Goal: Information Seeking & Learning: Learn about a topic

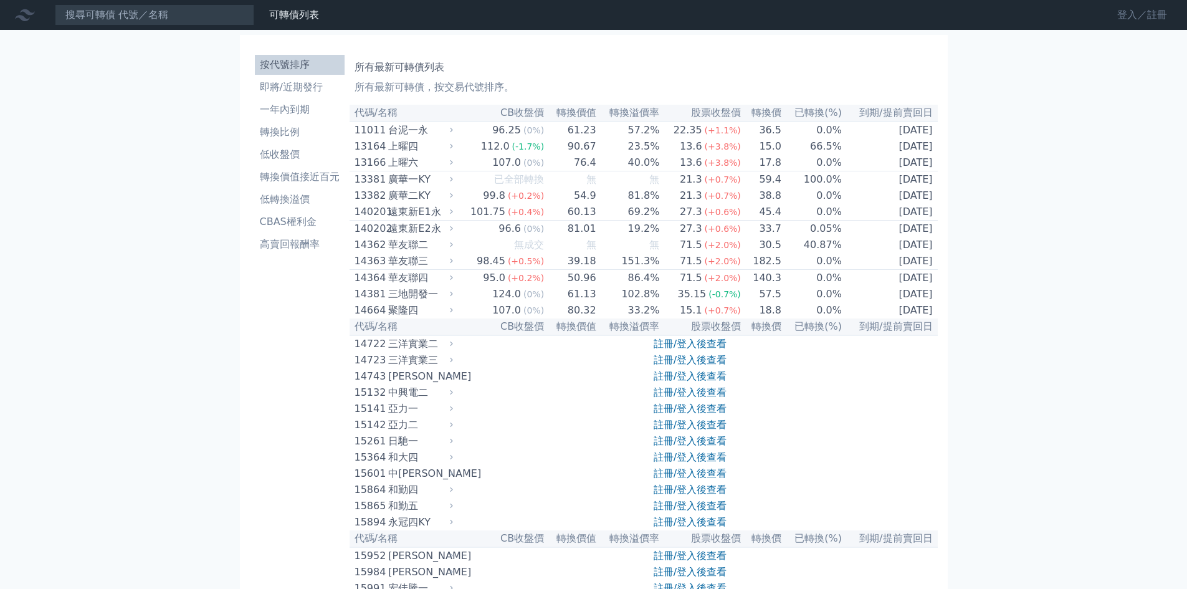
click at [1133, 20] on link "登入／註冊" at bounding box center [1142, 15] width 70 height 20
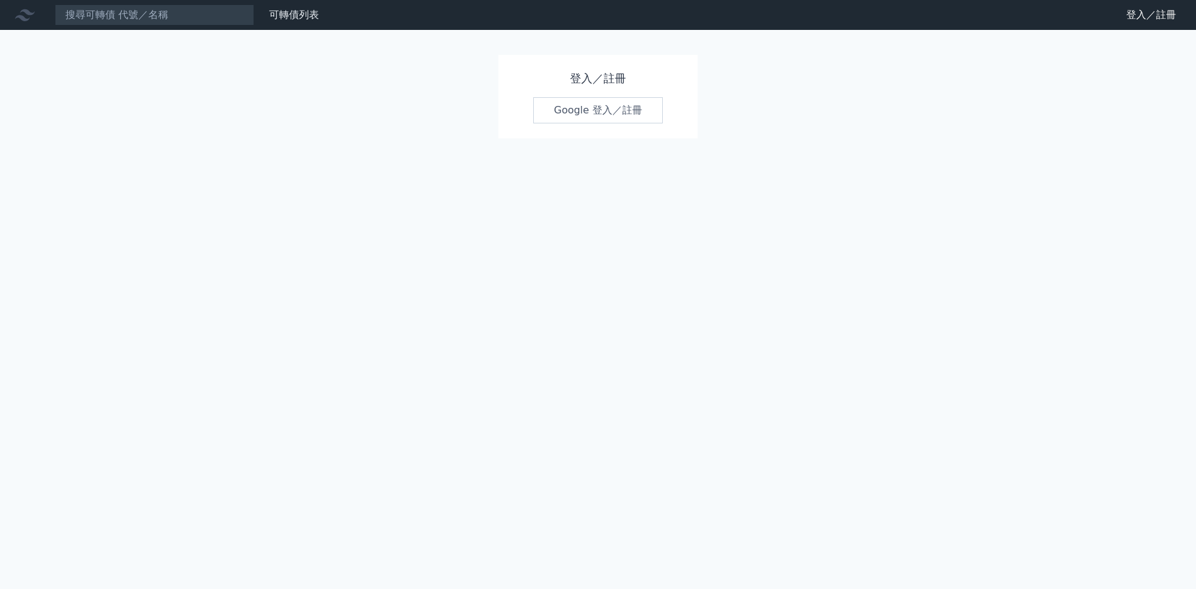
click at [567, 111] on link "Google 登入／註冊" at bounding box center [598, 110] width 130 height 26
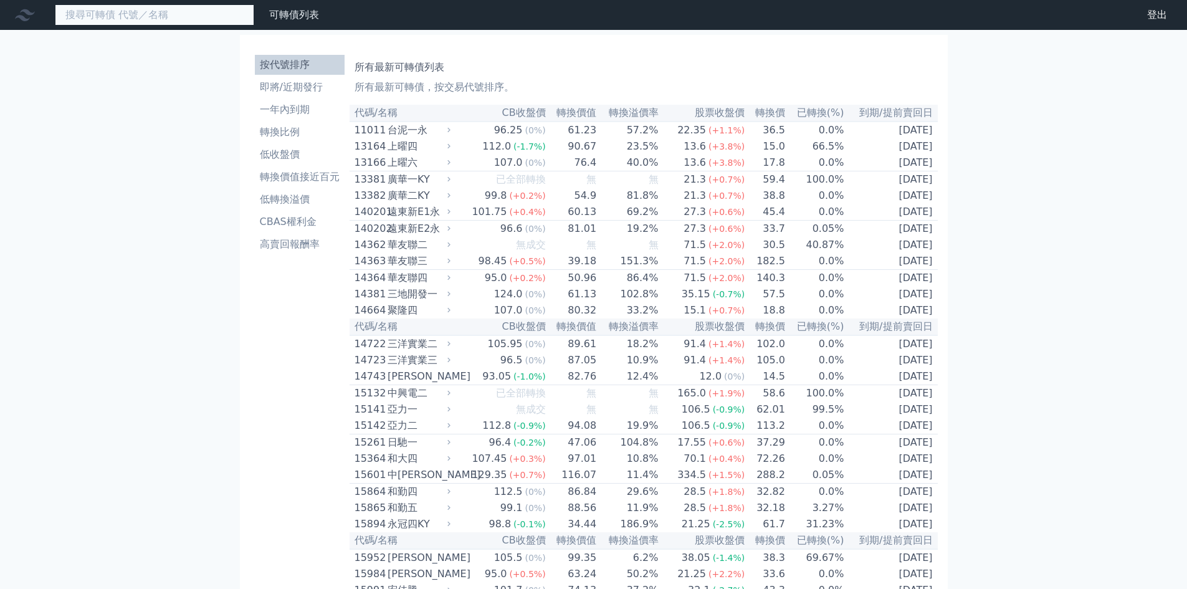
click at [127, 23] on input at bounding box center [154, 14] width 199 height 21
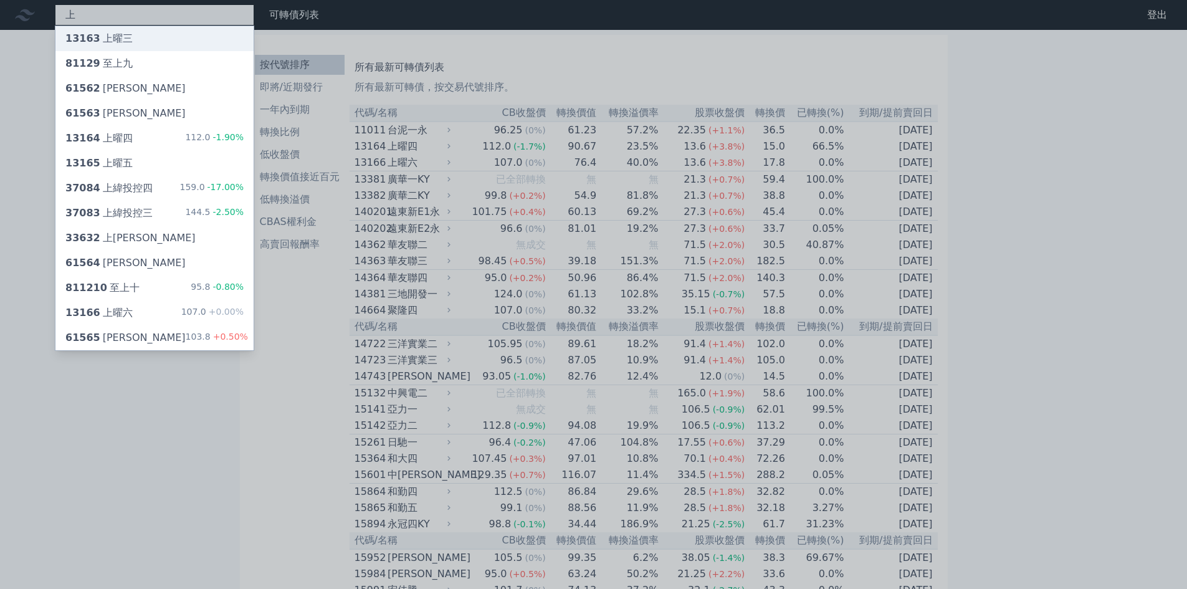
type input "上"
click at [130, 37] on div "13163 上曜三" at bounding box center [154, 38] width 198 height 25
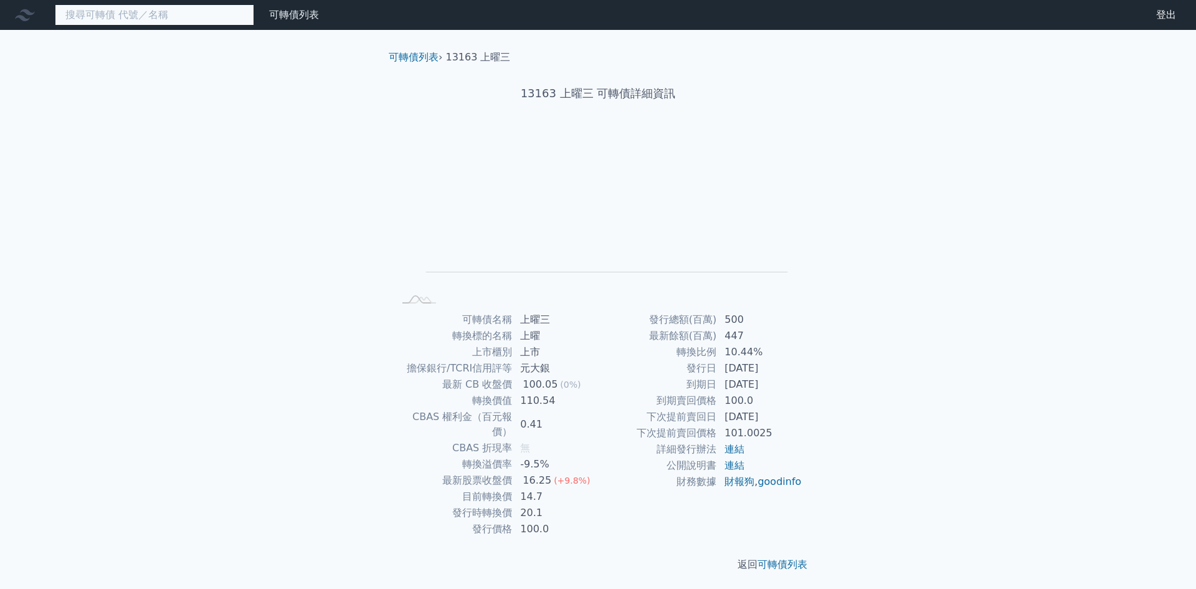
click at [131, 16] on input at bounding box center [154, 14] width 199 height 21
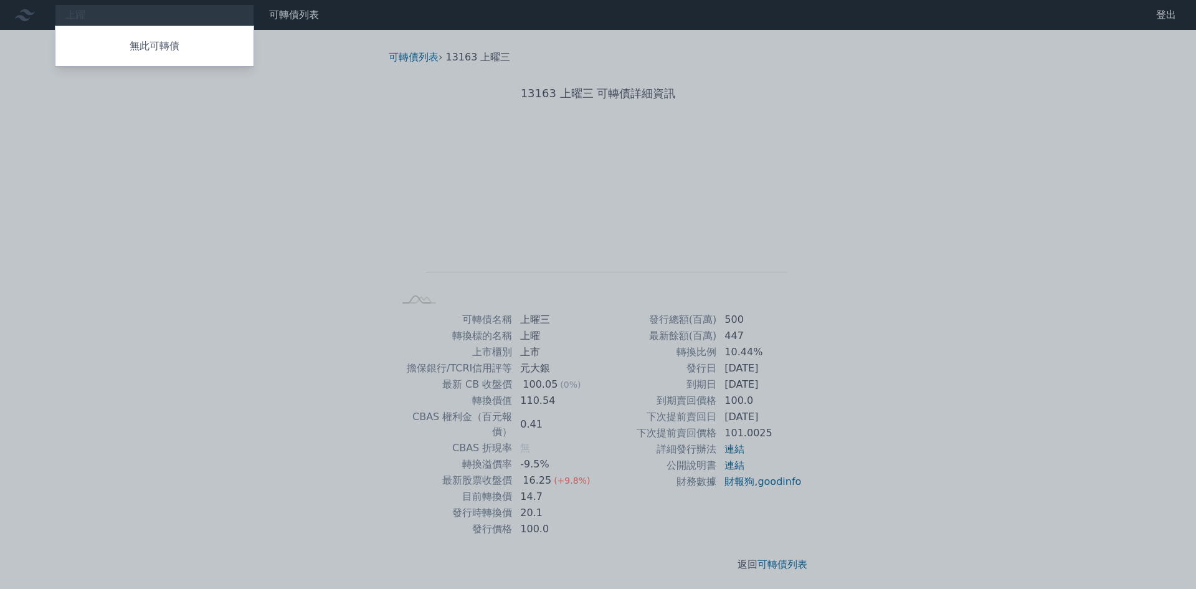
click at [131, 18] on div at bounding box center [598, 294] width 1196 height 589
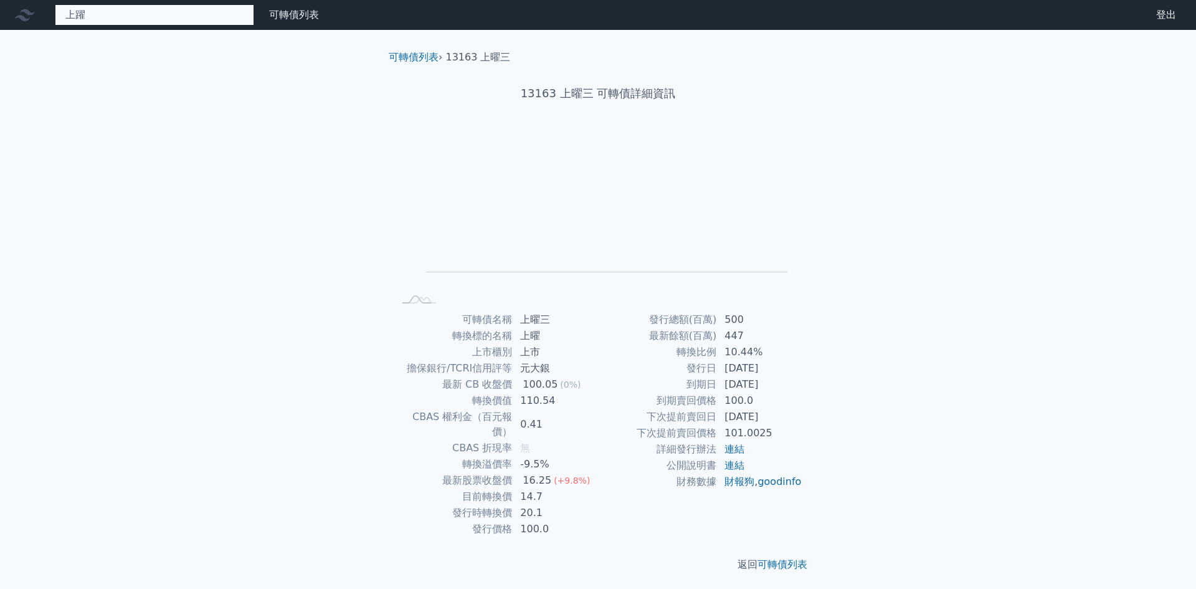
click at [132, 18] on div "上躍 無此可轉債" at bounding box center [154, 14] width 199 height 21
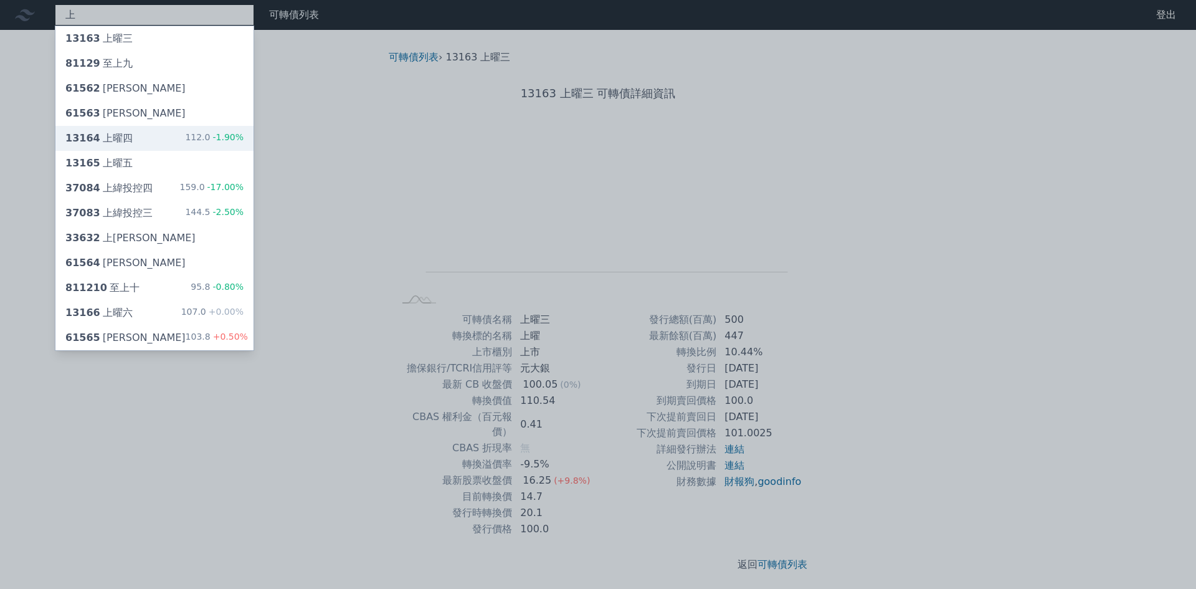
type input "上"
click at [135, 138] on div "13164 上曜四 112.0 -1.90%" at bounding box center [154, 138] width 198 height 25
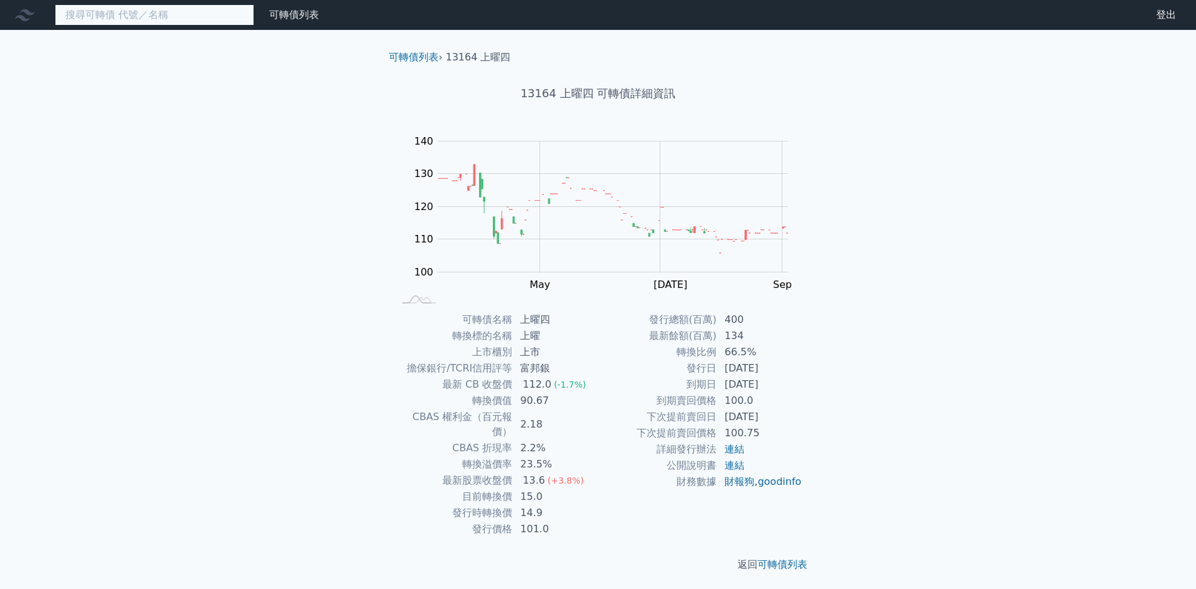
click at [121, 15] on input at bounding box center [154, 14] width 199 height 21
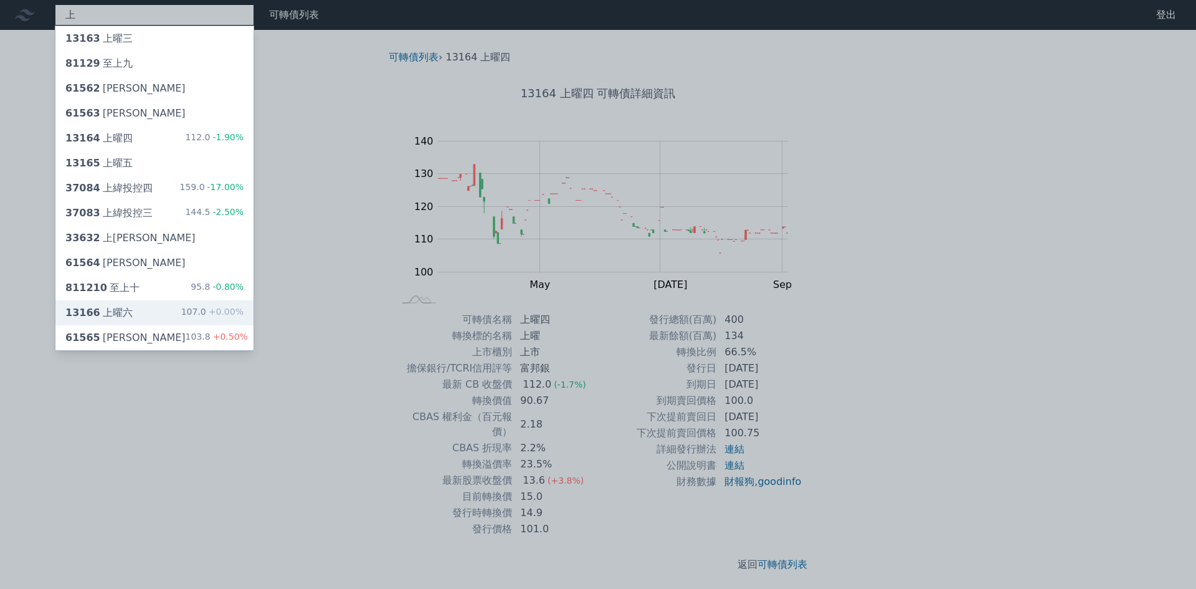
type input "上"
click at [123, 315] on div "13166 上曜六" at bounding box center [98, 312] width 67 height 15
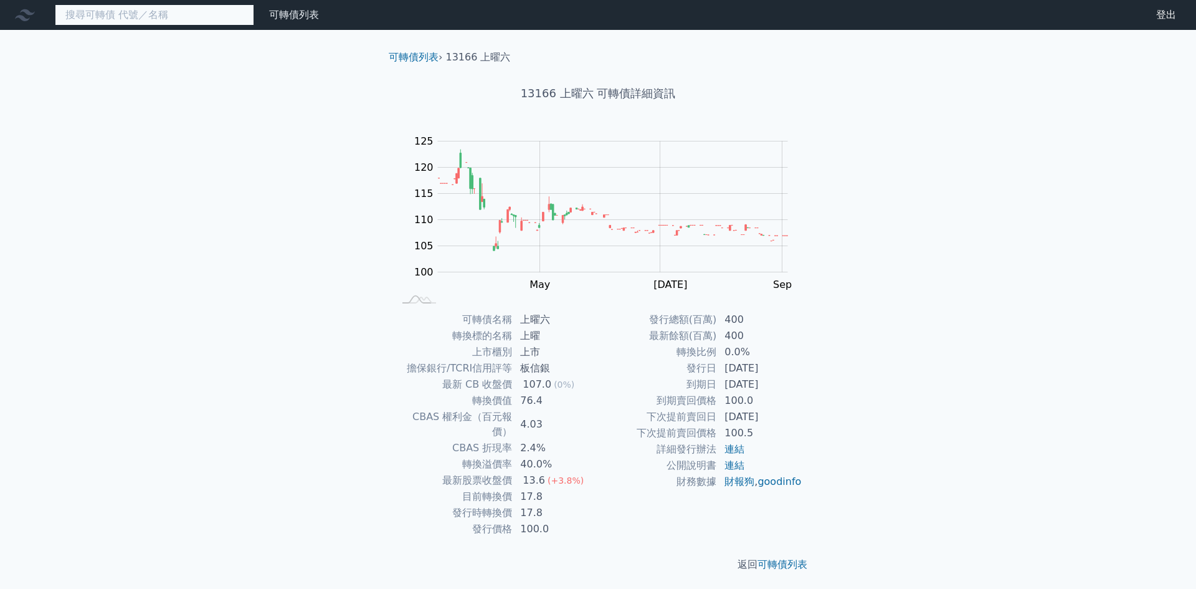
click at [180, 17] on input at bounding box center [154, 14] width 199 height 21
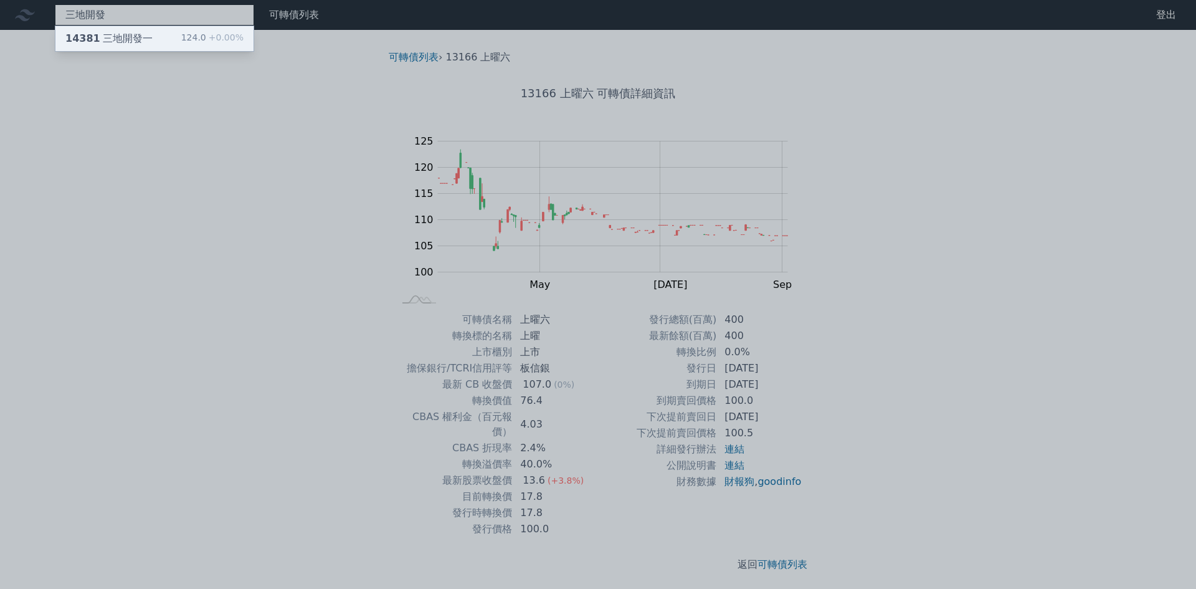
type input "三地開發"
click at [170, 40] on div "14381 三地開發一 124.0 +0.00%" at bounding box center [154, 38] width 198 height 25
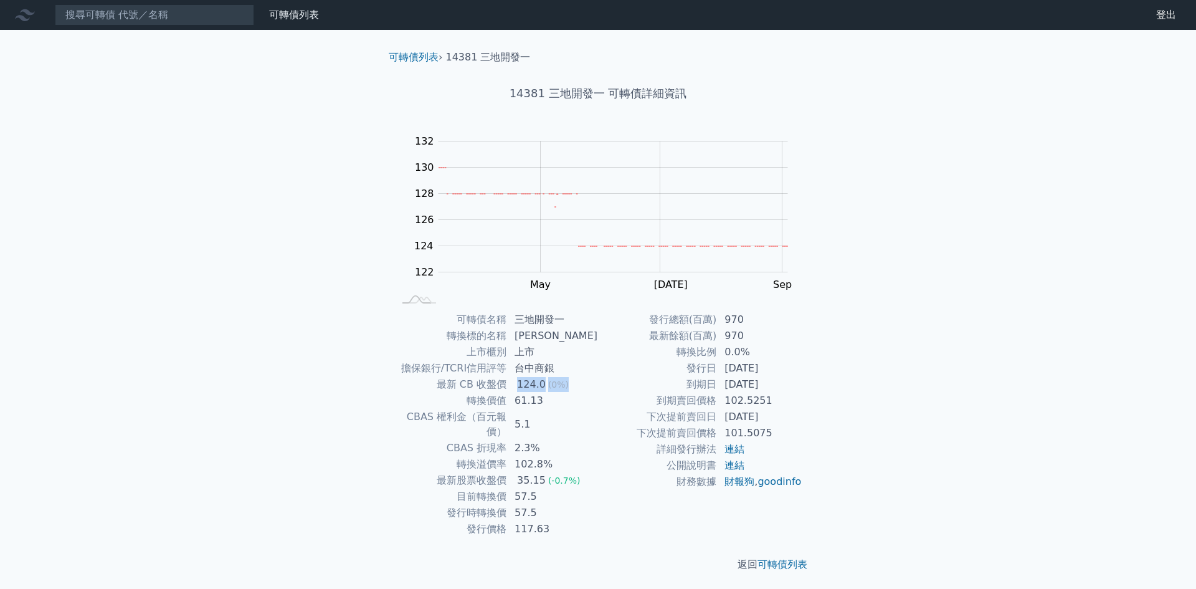
drag, startPoint x: 569, startPoint y: 381, endPoint x: 513, endPoint y: 380, distance: 56.7
click at [513, 380] on tr "最新 CB 收盤價 124.0 (0%)" at bounding box center [496, 384] width 204 height 16
click at [577, 395] on td "61.13" at bounding box center [552, 400] width 91 height 16
click at [96, 17] on input at bounding box center [154, 14] width 199 height 21
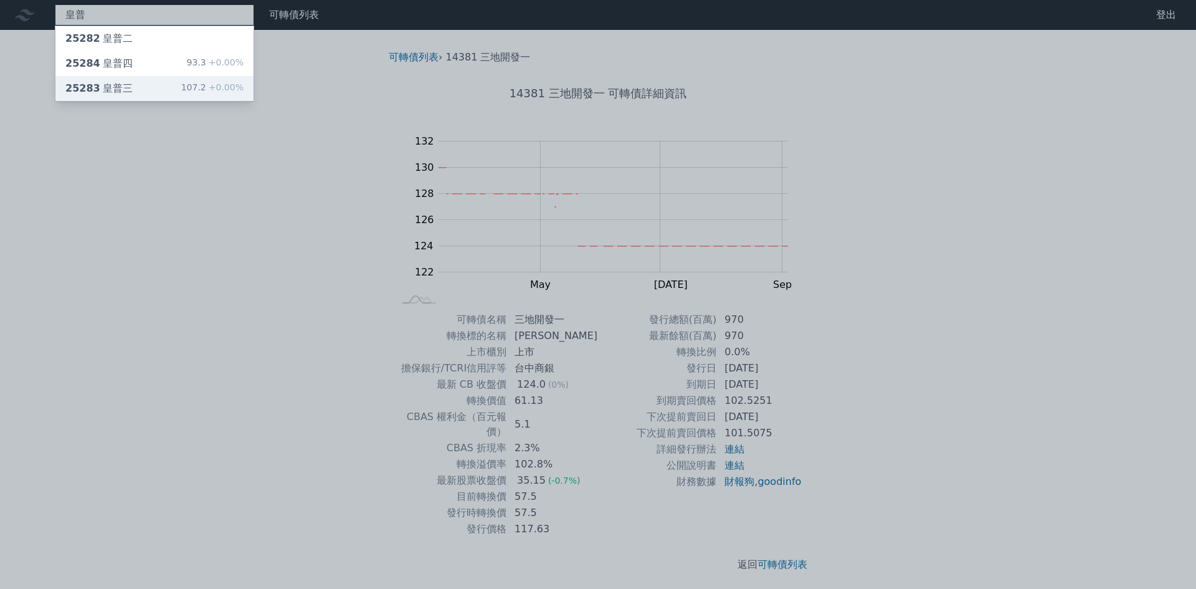
type input "皇普"
click at [118, 94] on div "25283 皇普三" at bounding box center [98, 88] width 67 height 15
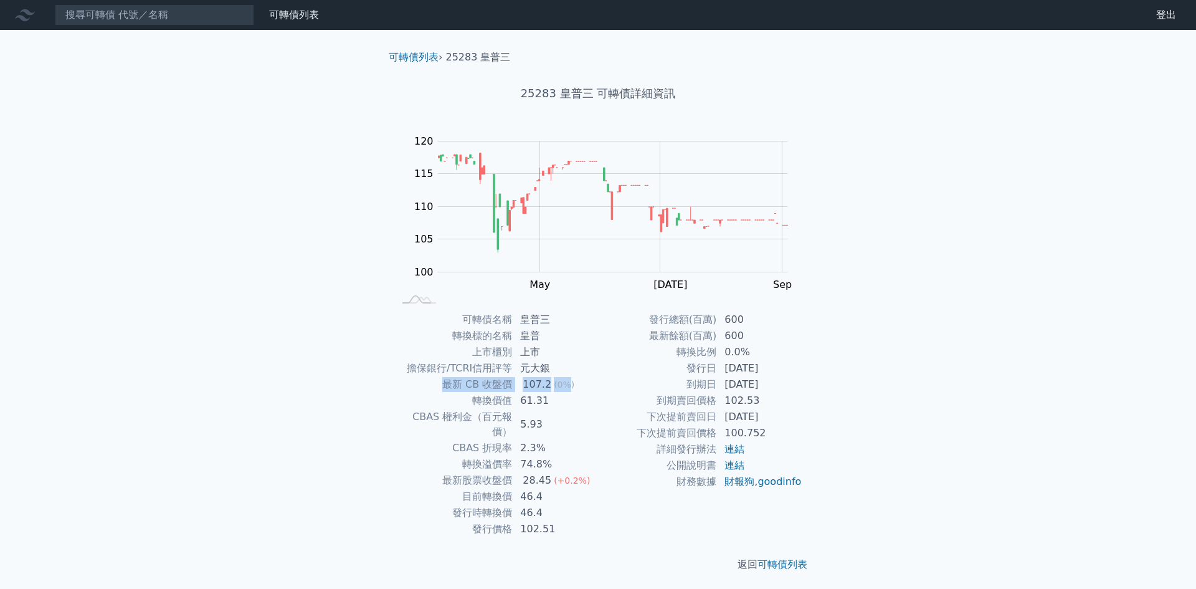
drag, startPoint x: 547, startPoint y: 383, endPoint x: 437, endPoint y: 385, distance: 110.3
click at [437, 385] on tr "最新 CB 收盤價 107.2 (0%)" at bounding box center [496, 384] width 204 height 16
click at [571, 404] on td "61.31" at bounding box center [555, 400] width 85 height 16
drag, startPoint x: 554, startPoint y: 447, endPoint x: 429, endPoint y: 460, distance: 126.4
click at [433, 456] on tr "轉換溢價率 74.8%" at bounding box center [496, 464] width 204 height 16
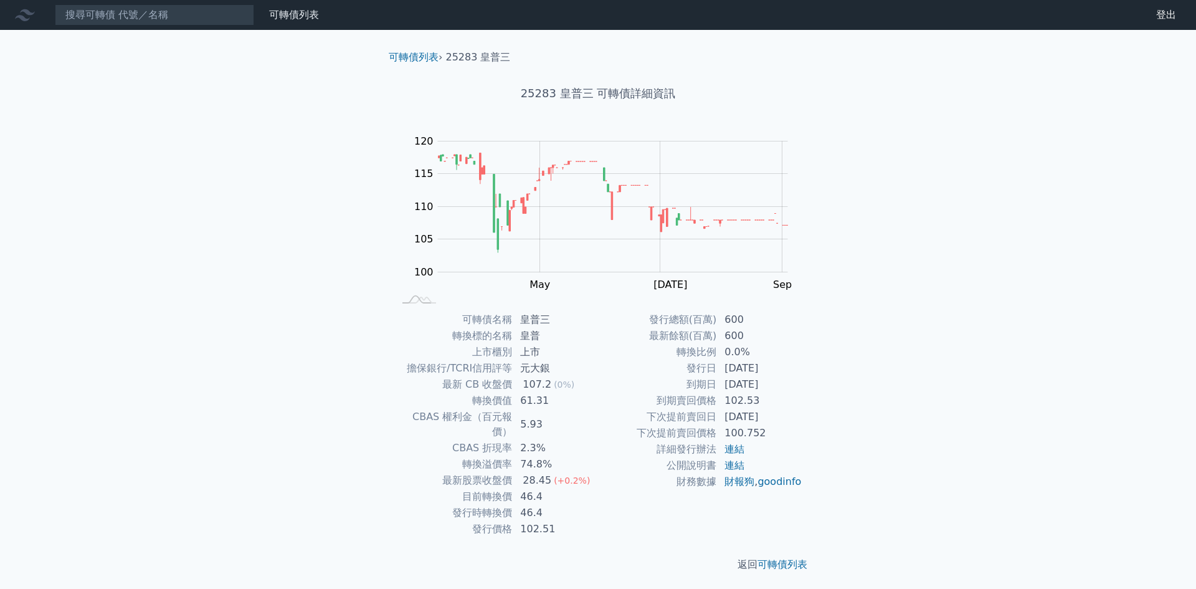
click at [648, 364] on td "發行日" at bounding box center [657, 368] width 119 height 16
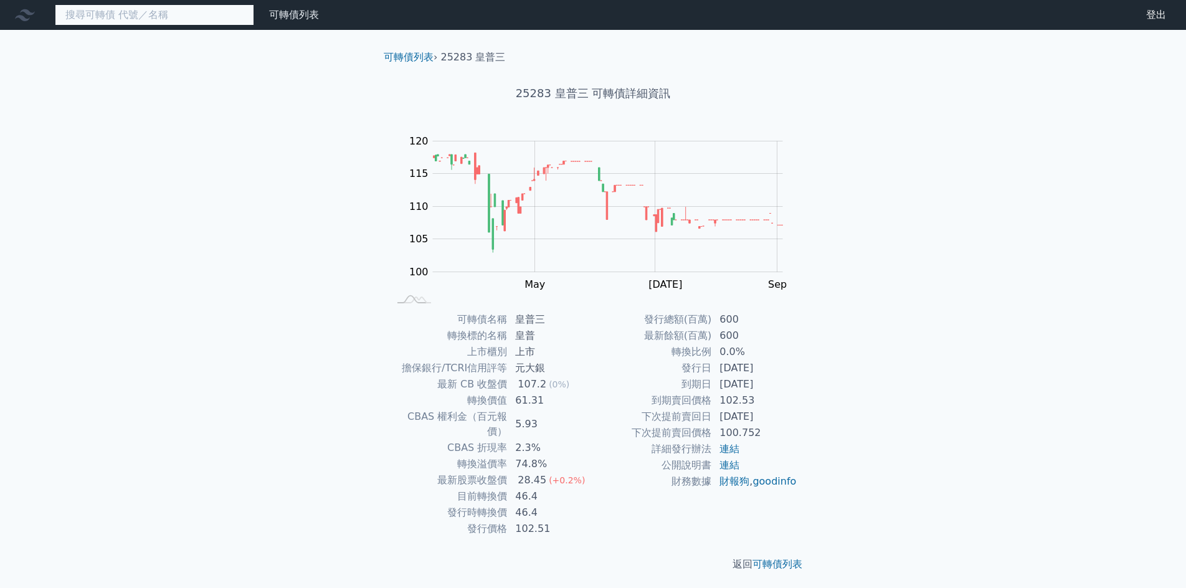
click at [197, 21] on input at bounding box center [154, 14] width 199 height 21
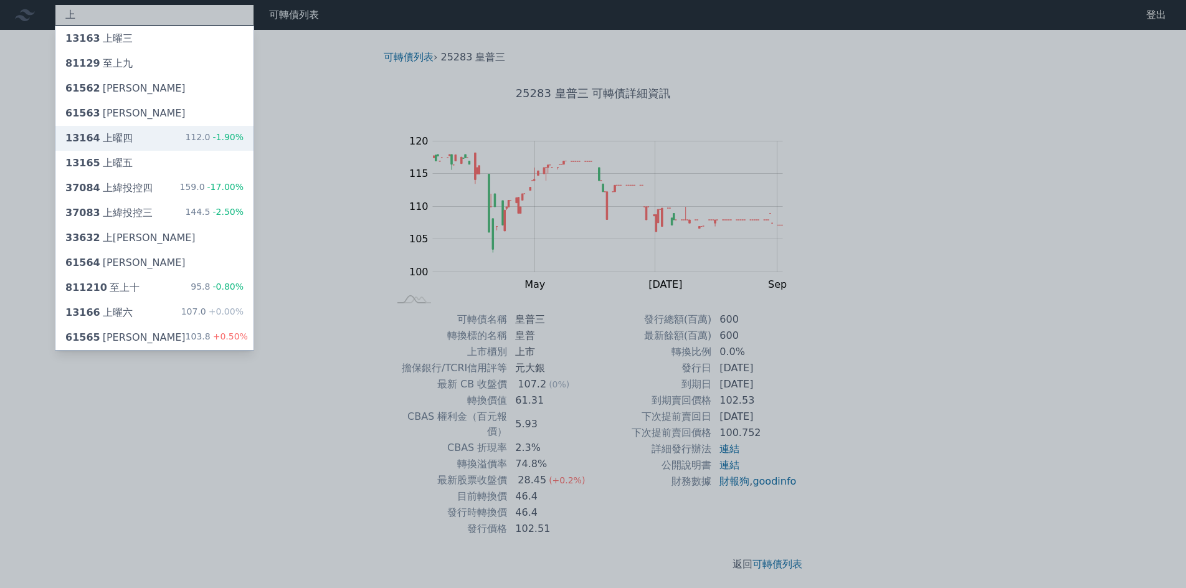
type input "上"
click at [147, 142] on div "13164 上曜四 112.0 -1.90%" at bounding box center [154, 138] width 198 height 25
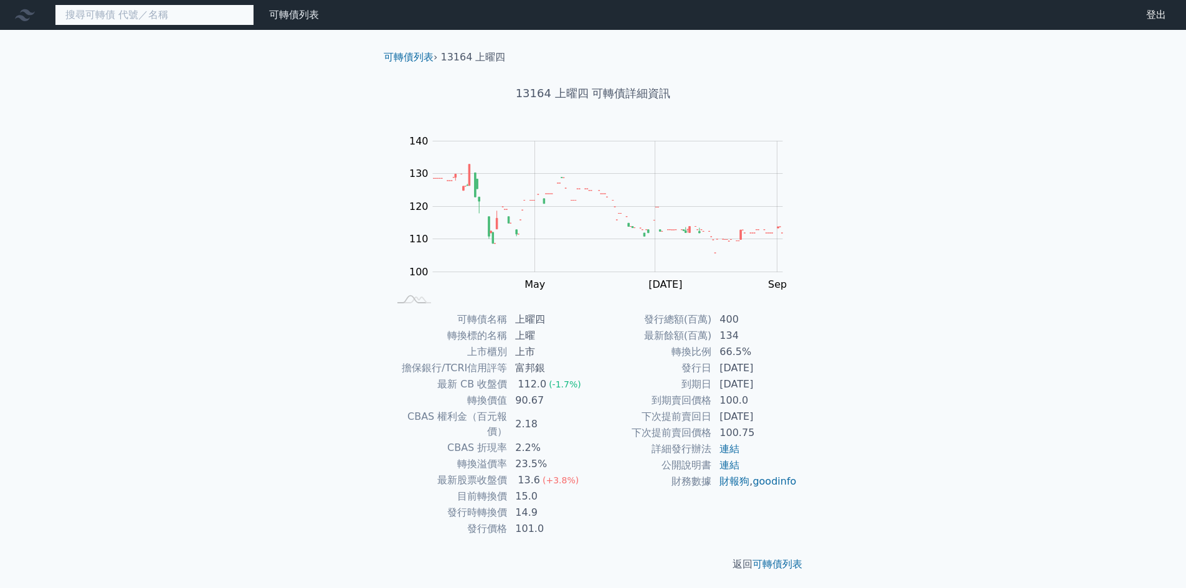
click at [154, 17] on input at bounding box center [154, 14] width 199 height 21
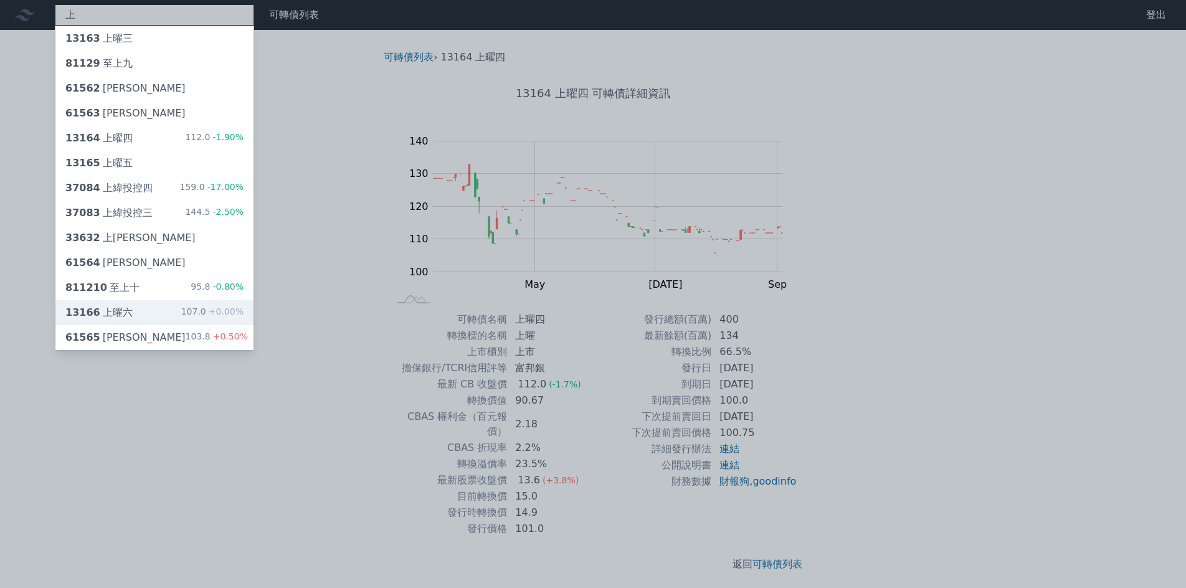
type input "上"
click at [138, 314] on div "13166 上曜六 107.0 +0.00%" at bounding box center [154, 312] width 198 height 25
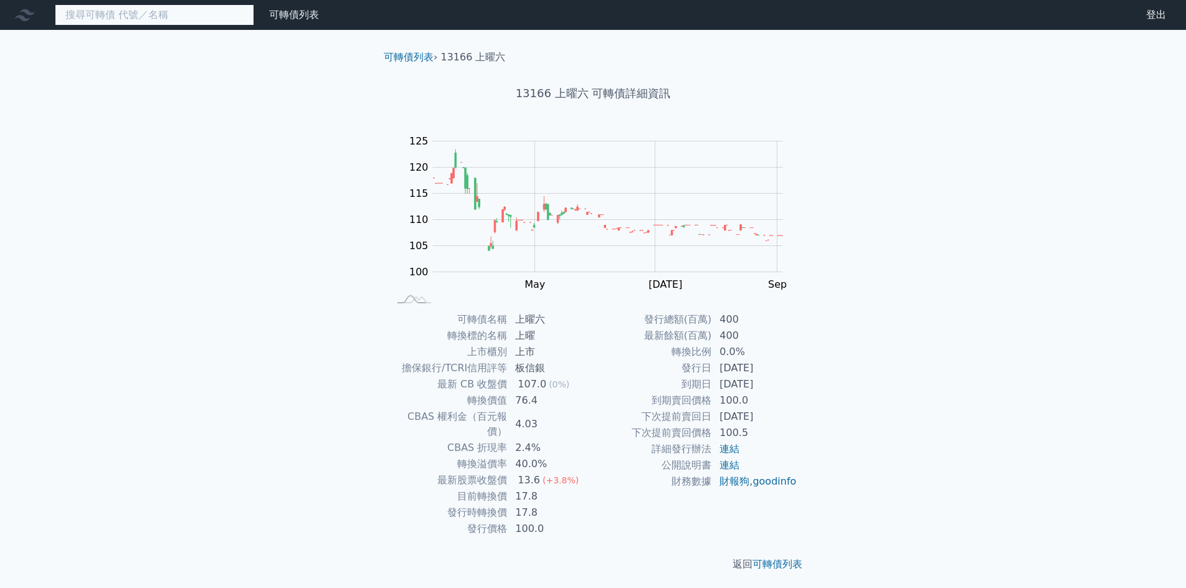
click at [146, 25] on input at bounding box center [154, 14] width 199 height 21
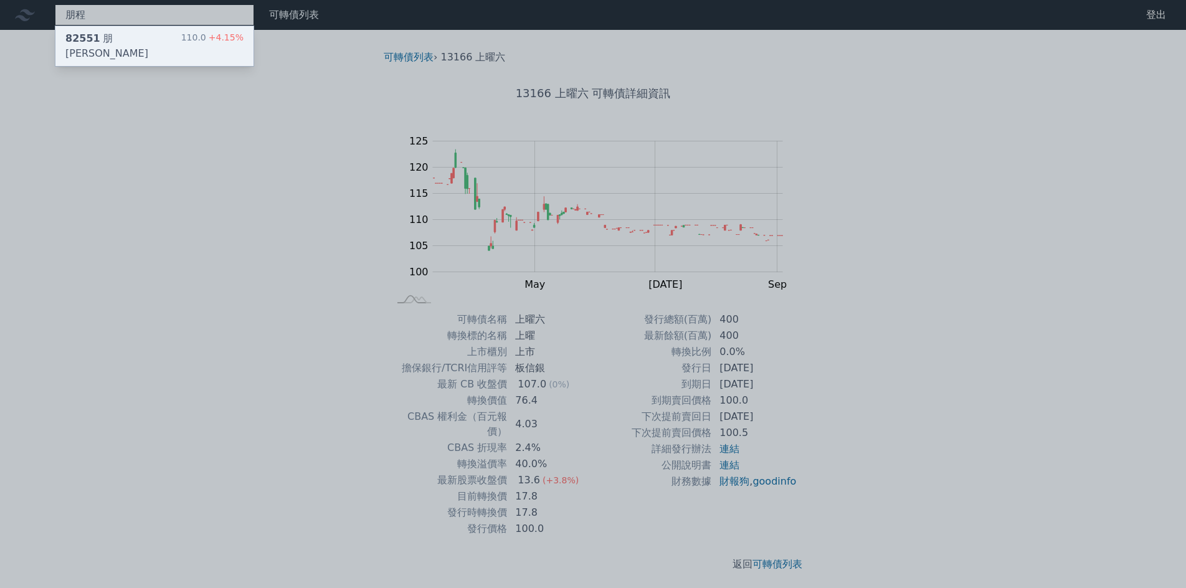
type input "朋程"
click at [146, 34] on div "82551 朋程一 110.0 +4.15%" at bounding box center [154, 46] width 198 height 40
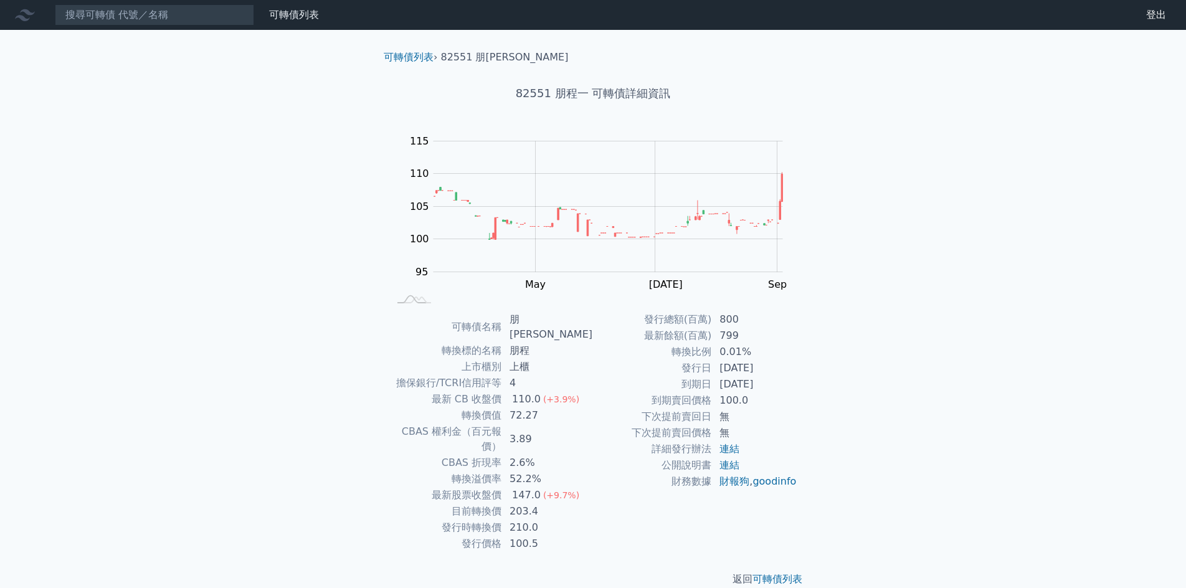
drag, startPoint x: 783, startPoint y: 383, endPoint x: 714, endPoint y: 384, distance: 68.5
click at [714, 384] on td "[DATE]" at bounding box center [754, 384] width 85 height 16
click at [603, 382] on td "到期日" at bounding box center [652, 384] width 119 height 16
drag, startPoint x: 582, startPoint y: 465, endPoint x: 515, endPoint y: 467, distance: 67.3
click at [515, 487] on td "147.0 (+9.7%)" at bounding box center [547, 495] width 91 height 16
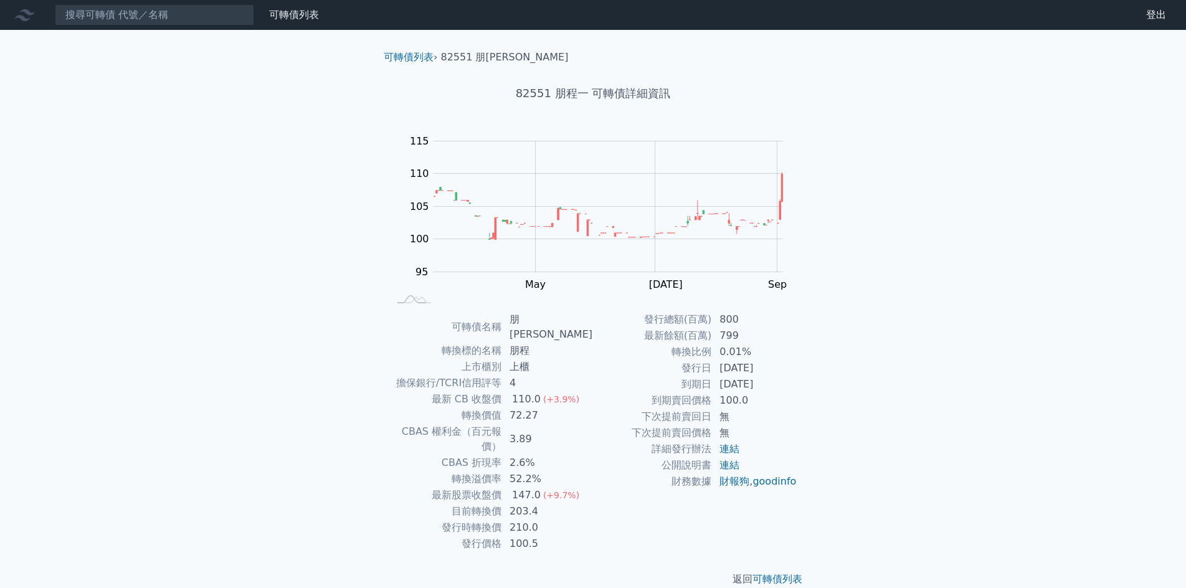
click at [594, 427] on td "下次提前賣回價格" at bounding box center [652, 433] width 119 height 16
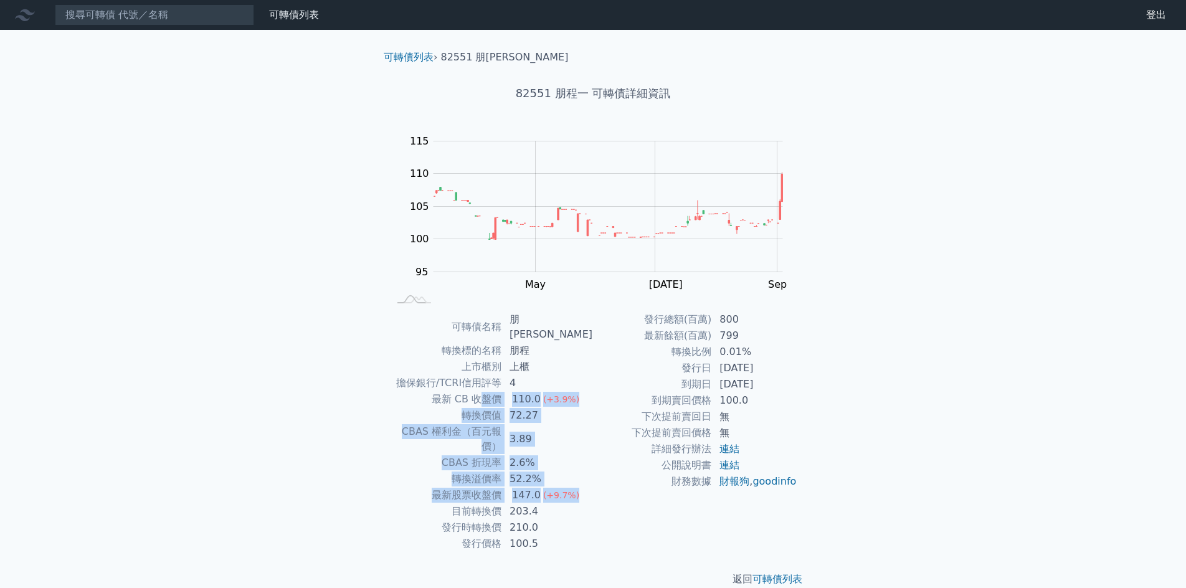
drag, startPoint x: 566, startPoint y: 460, endPoint x: 486, endPoint y: 382, distance: 111.9
click at [486, 382] on tbody "可轉債名稱 朋程一 轉換標的名稱 朋程 上市櫃別 上櫃 擔保銀行/TCRI信用評等 4 最新 CB 收盤價 110.0 (+3.9%) 轉換價值 72.27 …" at bounding box center [491, 431] width 204 height 240
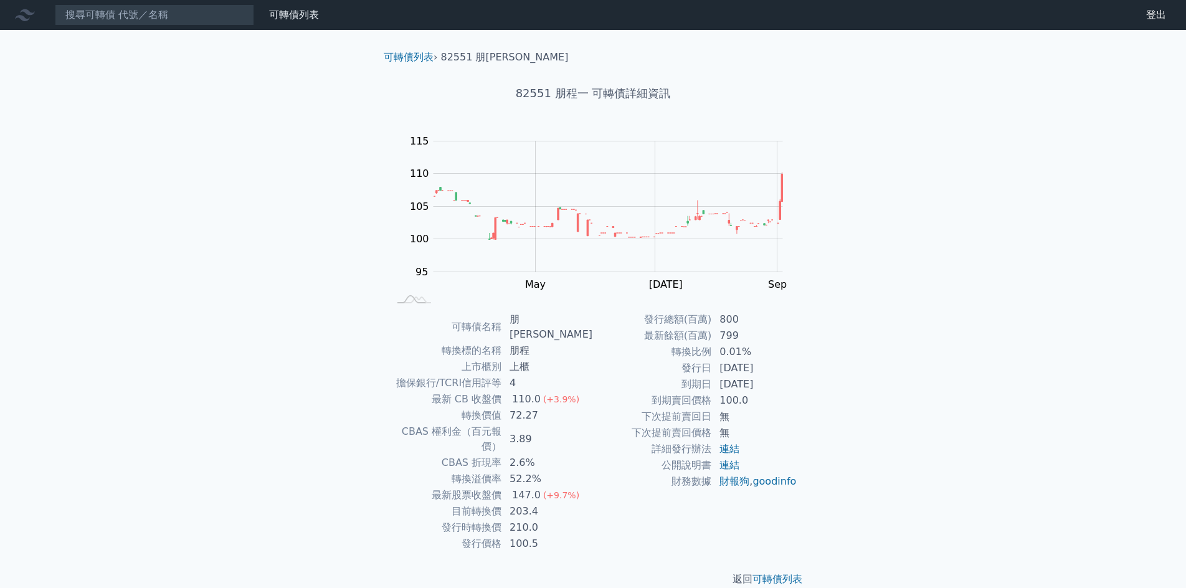
click at [594, 435] on td "下次提前賣回價格" at bounding box center [652, 433] width 119 height 16
drag, startPoint x: 536, startPoint y: 481, endPoint x: 512, endPoint y: 481, distance: 24.3
click at [512, 503] on td "203.4" at bounding box center [547, 511] width 91 height 16
click at [598, 433] on td "下次提前賣回價格" at bounding box center [652, 433] width 119 height 16
